Goal: Task Accomplishment & Management: Manage account settings

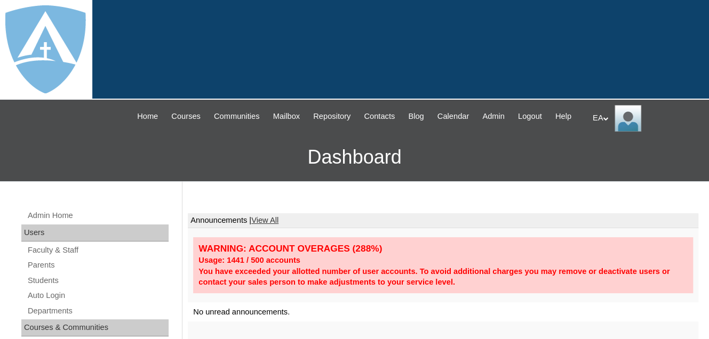
click at [42, 272] on link "Parents" at bounding box center [98, 265] width 142 height 13
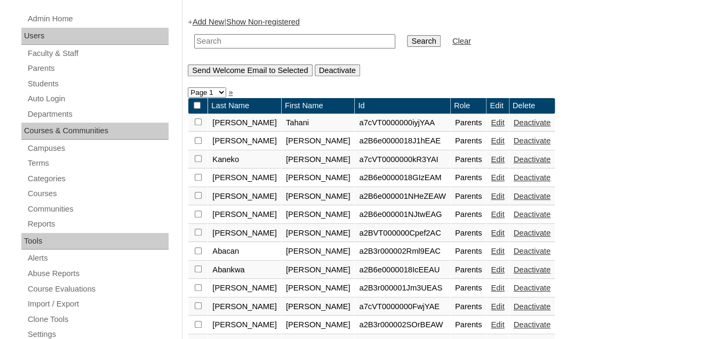
scroll to position [107, 0]
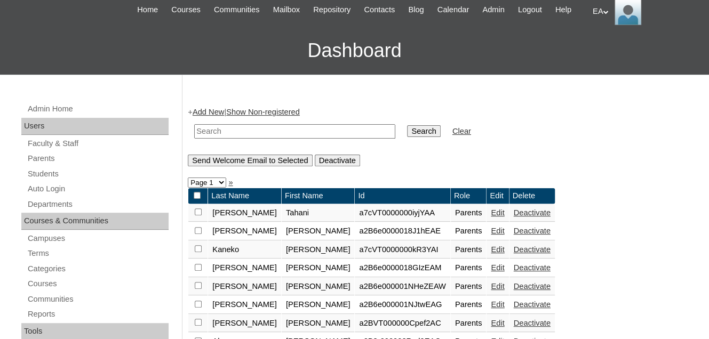
click at [239, 139] on input "text" at bounding box center [294, 131] width 201 height 14
type input "Chavon"
click at [407, 125] on input "Search" at bounding box center [423, 131] width 33 height 12
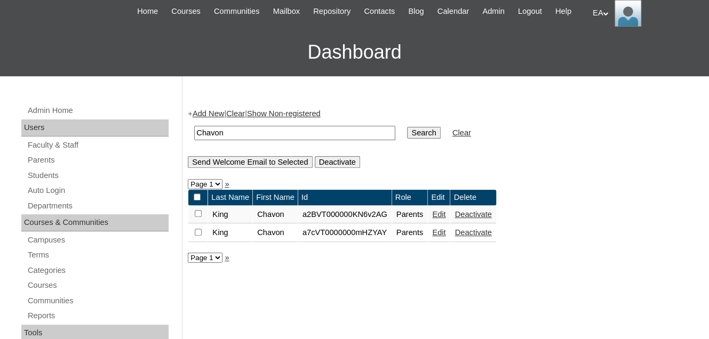
scroll to position [107, 0]
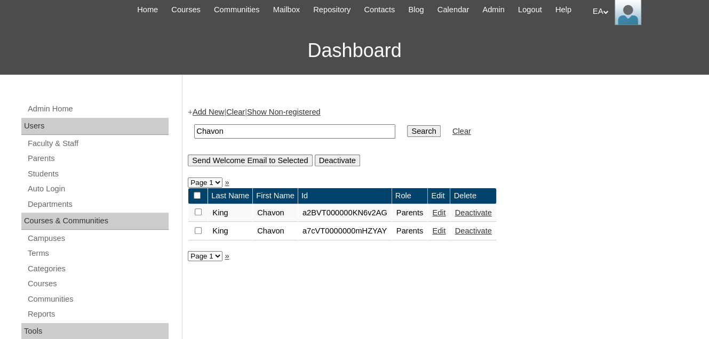
click at [227, 139] on input "Chavon" at bounding box center [294, 131] width 201 height 14
type input "C"
paste input "Cheregreen222@gmail.com"
type input "Cheregreen222@gmail.com"
click at [407, 137] on input "Search" at bounding box center [423, 131] width 33 height 12
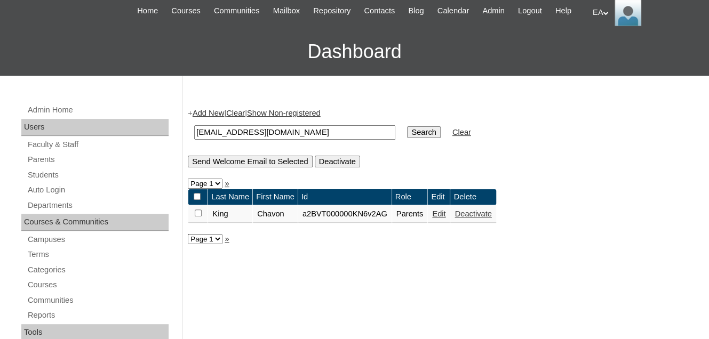
scroll to position [107, 0]
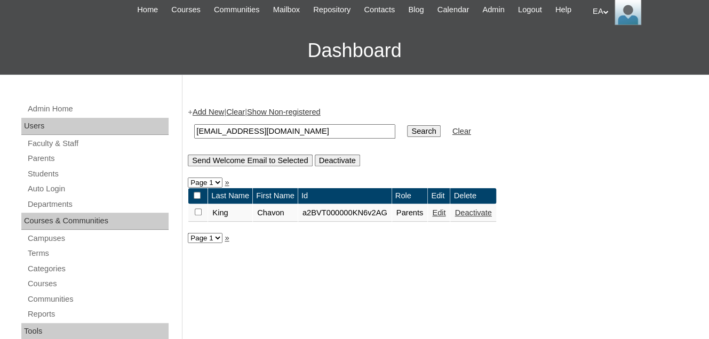
click at [314, 139] on input "Cheregreen222@gmail.com" at bounding box center [294, 131] width 201 height 14
type input "C"
type input "Chavon"
click at [407, 125] on input "Search" at bounding box center [423, 131] width 33 height 12
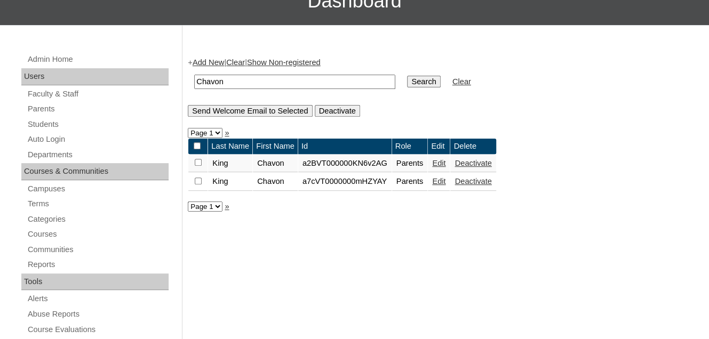
scroll to position [160, 0]
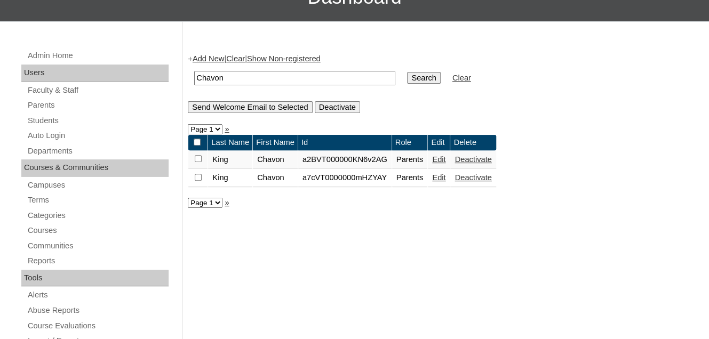
drag, startPoint x: 472, startPoint y: 188, endPoint x: 414, endPoint y: 49, distance: 151.3
click at [472, 182] on link "Deactivate" at bounding box center [472, 177] width 37 height 9
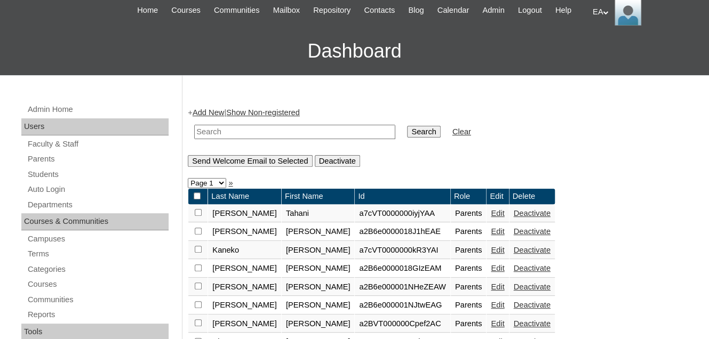
scroll to position [107, 0]
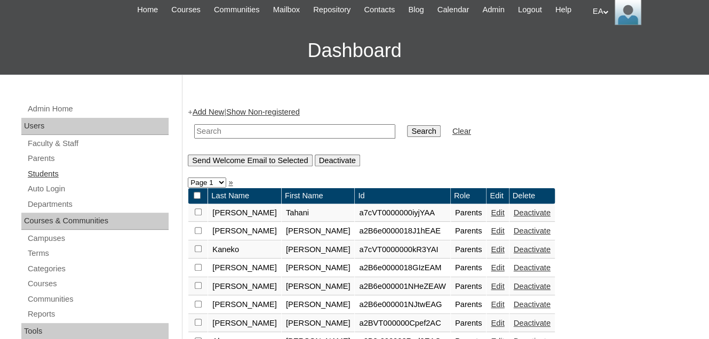
click at [40, 181] on link "Students" at bounding box center [98, 173] width 142 height 13
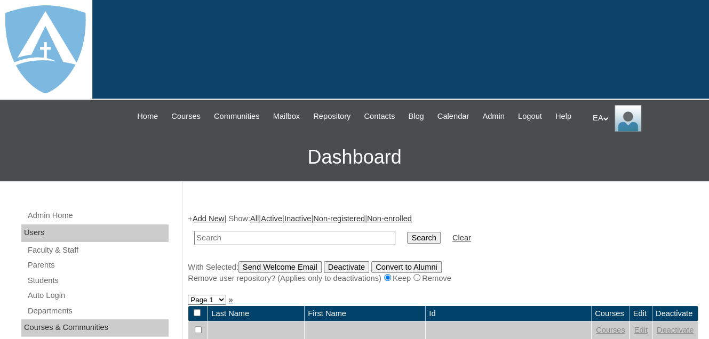
click at [245, 245] on input "text" at bounding box center [294, 238] width 201 height 14
type input "[PERSON_NAME]"
click at [407, 244] on input "Search" at bounding box center [423, 238] width 33 height 12
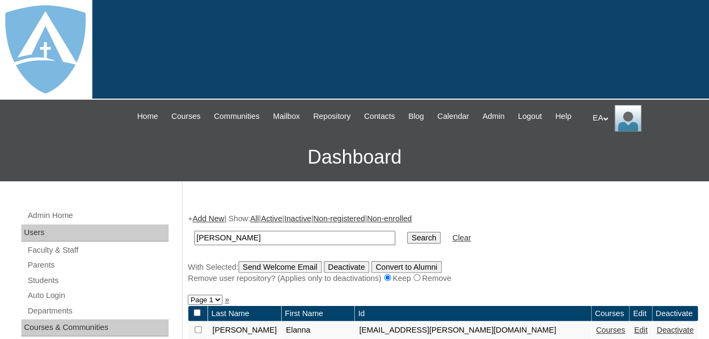
scroll to position [213, 0]
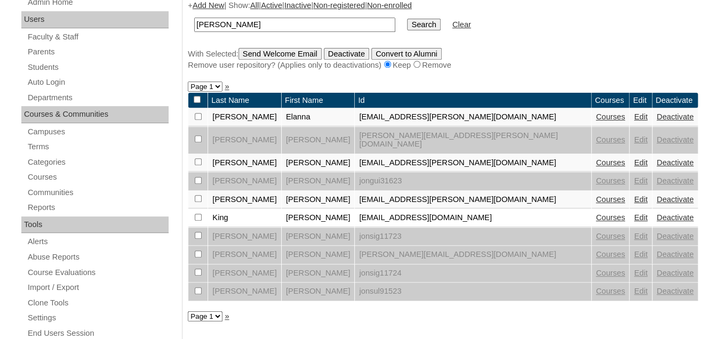
click at [633, 220] on link "Edit" at bounding box center [639, 217] width 13 height 9
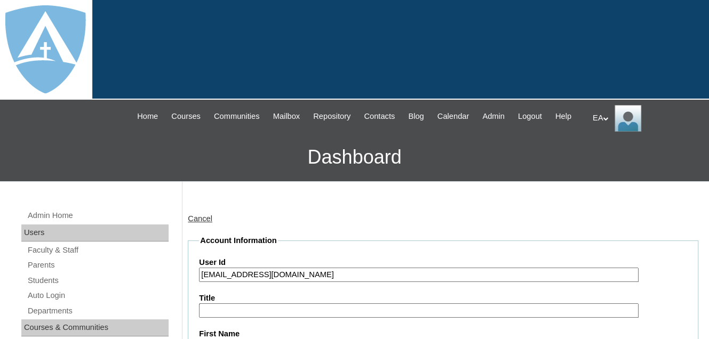
type input "primarystudentEA"
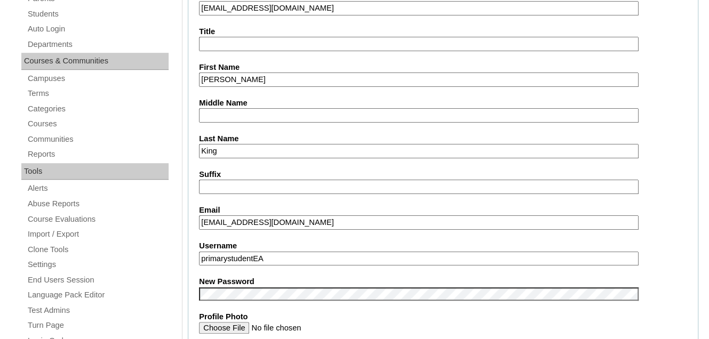
drag, startPoint x: 279, startPoint y: 260, endPoint x: 195, endPoint y: 260, distance: 84.2
click at [359, 266] on input "jonathan.king@enlightiumstudent.com" at bounding box center [418, 259] width 439 height 14
drag, startPoint x: 357, startPoint y: 265, endPoint x: 197, endPoint y: 270, distance: 160.1
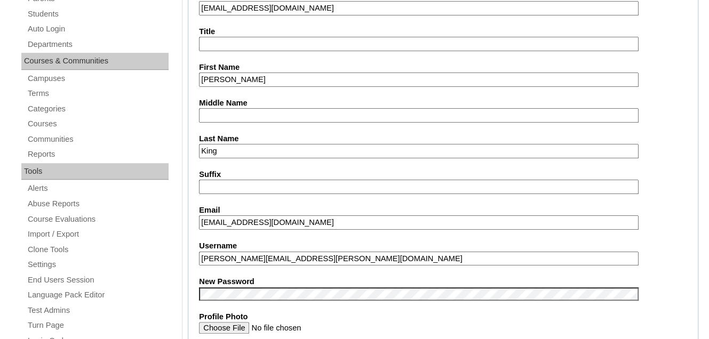
type input "jonathan.king@enlightiumstudent.com"
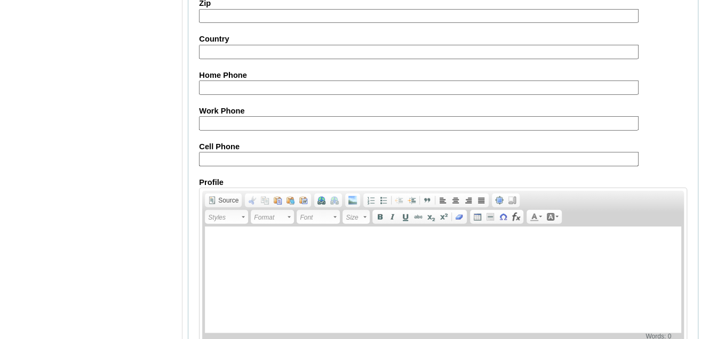
scroll to position [1336, 0]
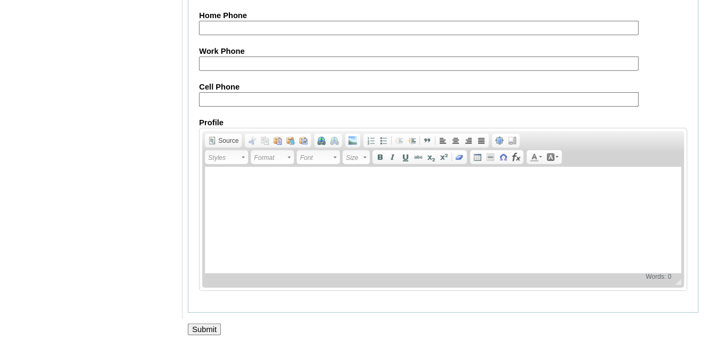
click at [200, 324] on input "Submit" at bounding box center [204, 330] width 33 height 12
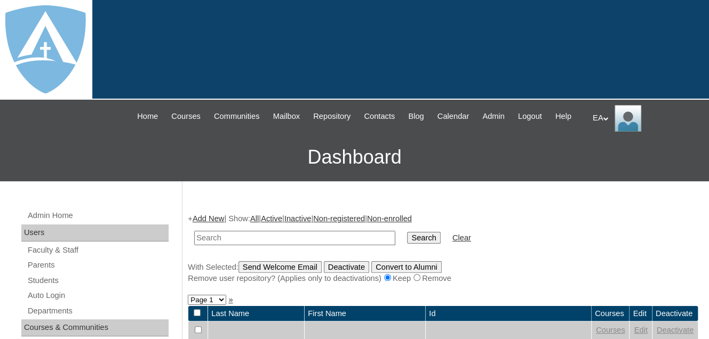
scroll to position [213, 0]
